Goal: Task Accomplishment & Management: Manage account settings

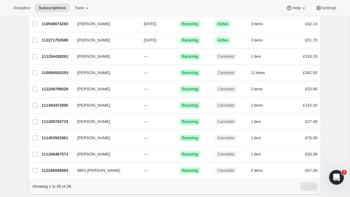
scroll to position [312, 0]
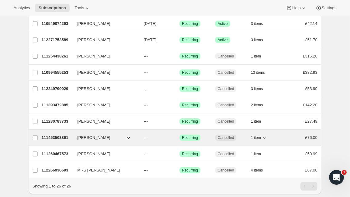
click at [100, 137] on span "[PERSON_NAME]" at bounding box center [93, 138] width 33 height 6
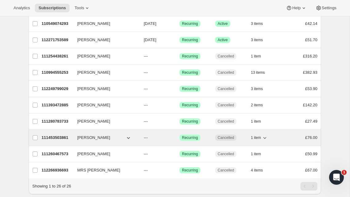
click at [77, 139] on div "111453503861 [PERSON_NAME] --- Success Recurring Cancelled 1 item £76.00" at bounding box center [179, 137] width 275 height 9
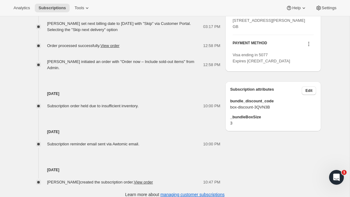
scroll to position [284, 0]
